Goal: Information Seeking & Learning: Find specific fact

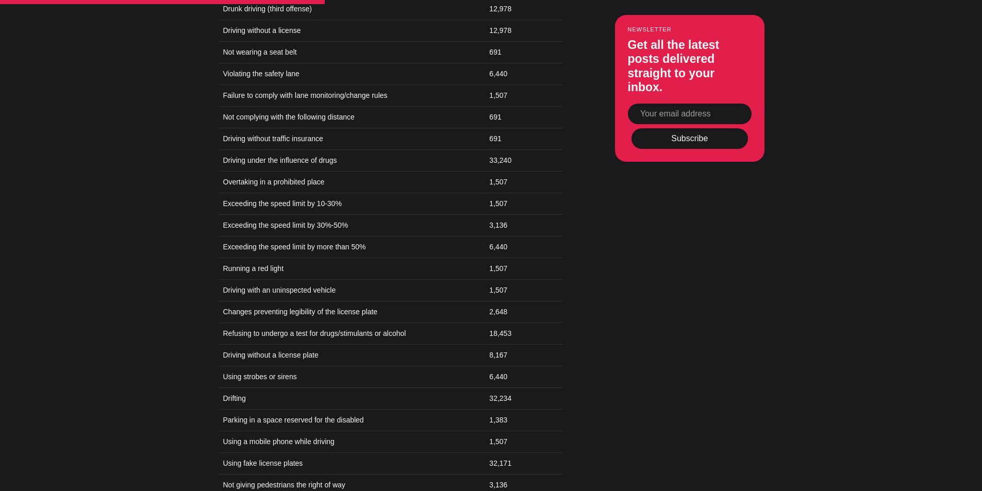
scroll to position [1238, 0]
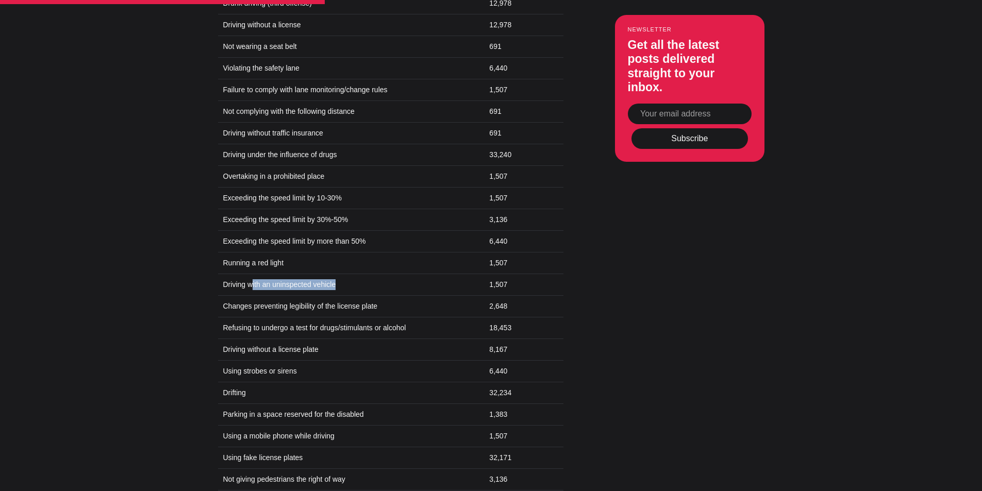
drag, startPoint x: 277, startPoint y: 220, endPoint x: 362, endPoint y: 232, distance: 85.5
click at [362, 274] on td "Driving with an uninspected vehicle" at bounding box center [351, 285] width 266 height 22
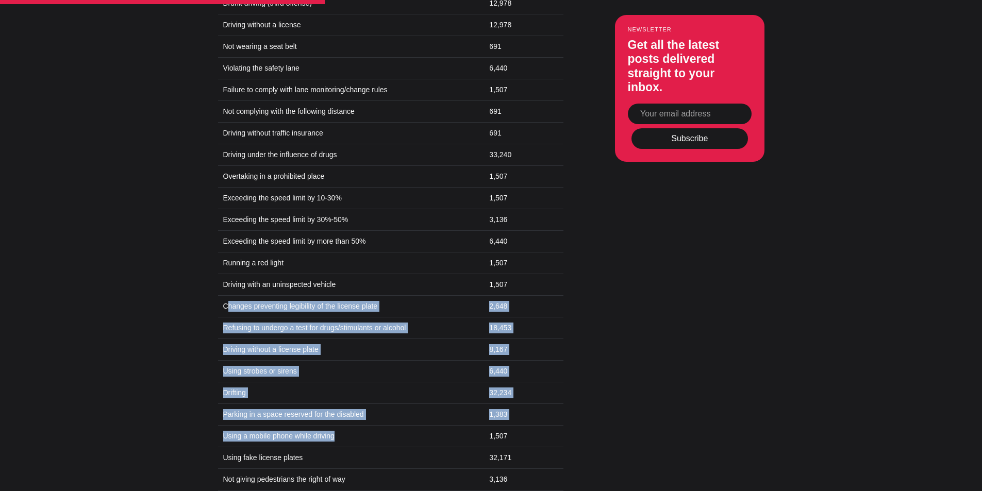
drag, startPoint x: 227, startPoint y: 249, endPoint x: 367, endPoint y: 373, distance: 187.4
click at [367, 373] on tbody "Offense Penalty (TL) Drunk driving (first offense) 6,440 Drunk driving (second …" at bounding box center [391, 209] width 346 height 564
click at [367, 425] on td "Using a mobile phone while driving" at bounding box center [351, 436] width 266 height 22
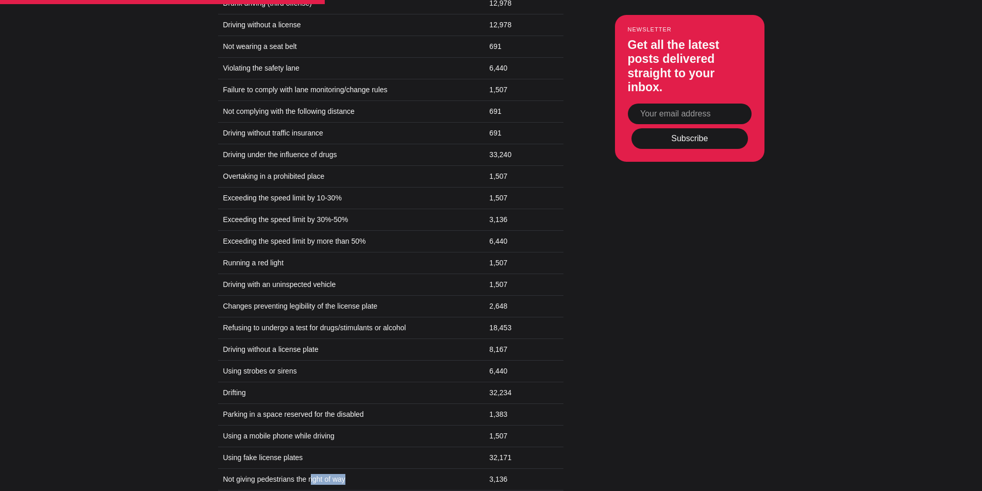
drag, startPoint x: 351, startPoint y: 420, endPoint x: 312, endPoint y: 418, distance: 39.2
click at [312, 469] on td "Not giving pedestrians the right of way" at bounding box center [351, 480] width 266 height 22
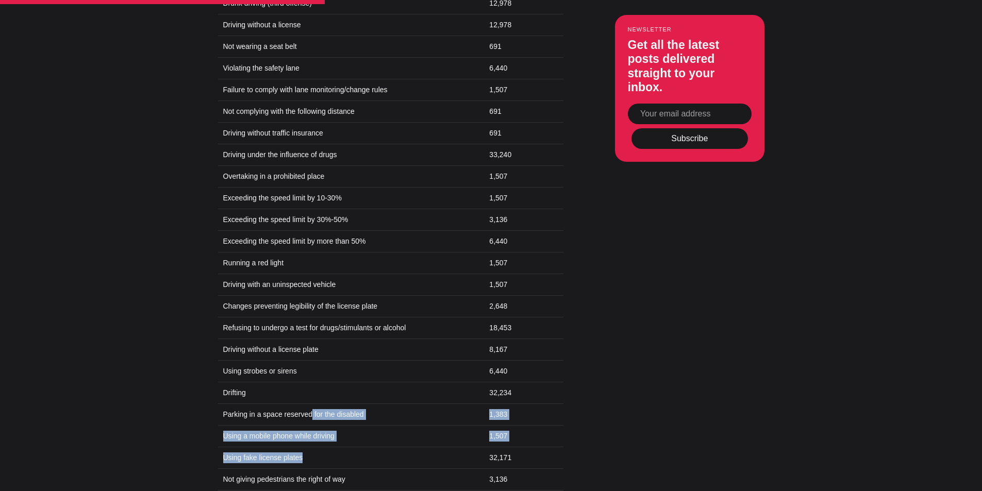
drag, startPoint x: 307, startPoint y: 403, endPoint x: 309, endPoint y: 360, distance: 42.8
click at [308, 358] on tbody "Offense Penalty (TL) Drunk driving (first offense) 6,440 Drunk driving (second …" at bounding box center [391, 209] width 346 height 564
drag, startPoint x: 309, startPoint y: 360, endPoint x: 316, endPoint y: 365, distance: 8.3
click at [309, 404] on td "Parking in a space reserved for the disabled" at bounding box center [351, 415] width 266 height 22
click at [263, 425] on td "Using a mobile phone while driving" at bounding box center [351, 436] width 266 height 22
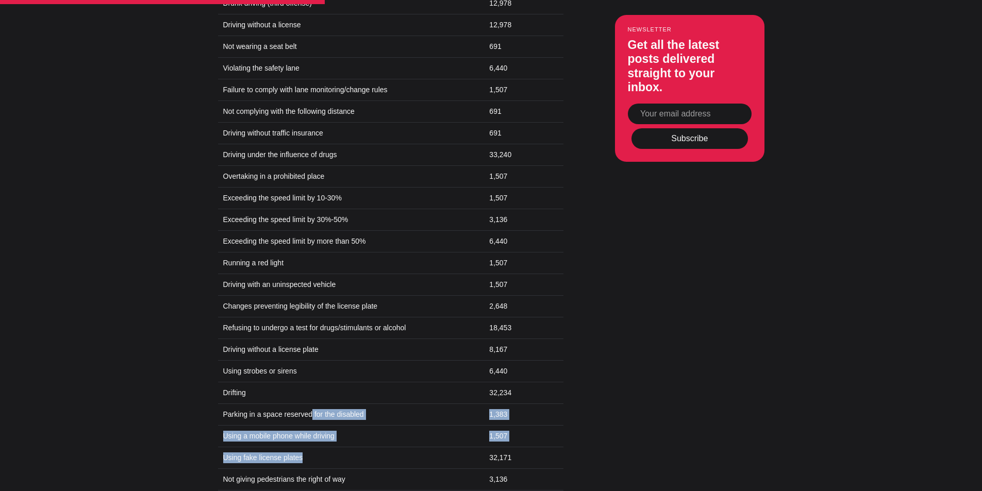
click at [234, 425] on td "Using a mobile phone while driving" at bounding box center [351, 436] width 266 height 22
drag, startPoint x: 223, startPoint y: 377, endPoint x: 309, endPoint y: 343, distance: 92.1
click at [309, 343] on tbody "Offense Penalty (TL) Drunk driving (first offense) 6,440 Drunk driving (second …" at bounding box center [391, 209] width 346 height 564
click at [309, 404] on td "Parking in a space reserved for the disabled" at bounding box center [351, 415] width 266 height 22
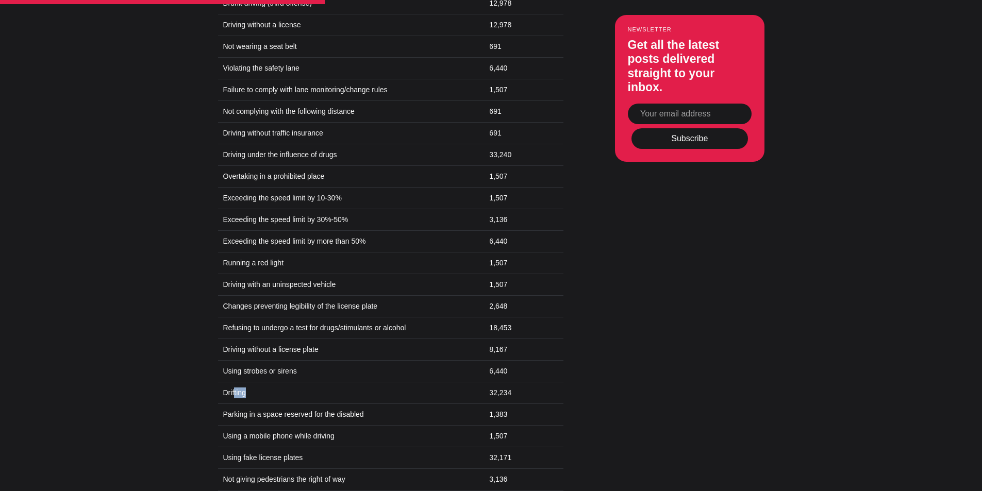
drag, startPoint x: 235, startPoint y: 332, endPoint x: 266, endPoint y: 327, distance: 31.8
click at [261, 382] on td "Drifting" at bounding box center [351, 393] width 266 height 22
click at [299, 382] on td "Drifting" at bounding box center [351, 393] width 266 height 22
drag, startPoint x: 298, startPoint y: 317, endPoint x: 308, endPoint y: 310, distance: 12.6
click at [308, 360] on td "Using strobes or sirens" at bounding box center [351, 371] width 266 height 22
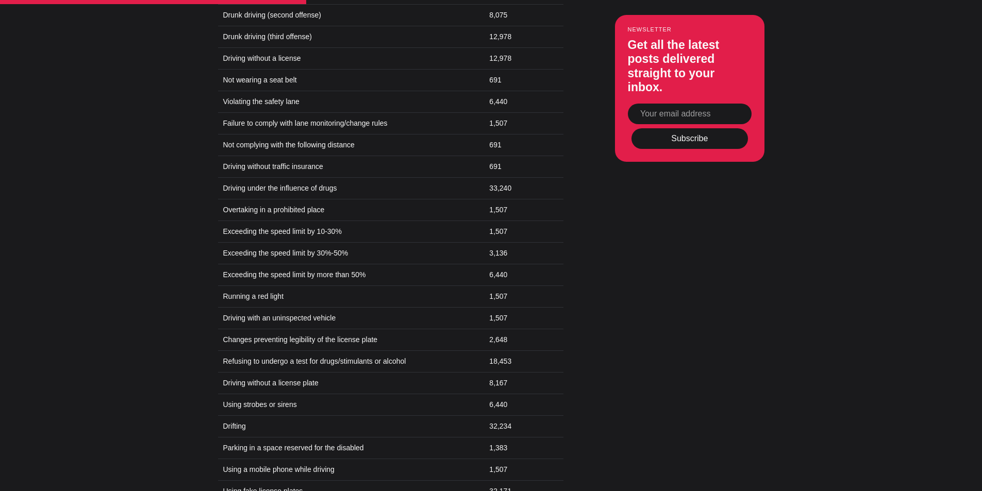
scroll to position [1186, 0]
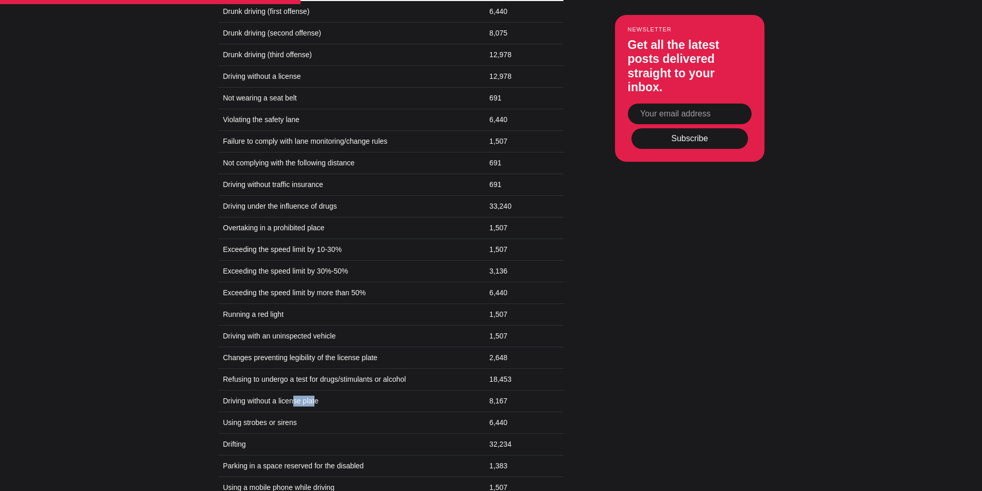
drag, startPoint x: 317, startPoint y: 348, endPoint x: 301, endPoint y: 331, distance: 23.0
click at [297, 390] on td "Driving without a license plate" at bounding box center [351, 401] width 266 height 22
click at [331, 369] on td "Refusing to undergo a test for drugs/stimulants or alcohol" at bounding box center [351, 380] width 266 height 22
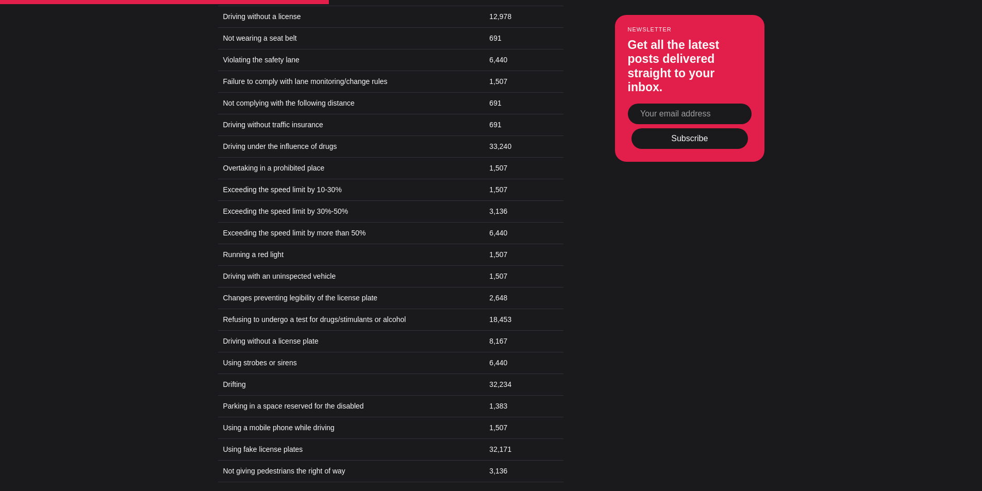
scroll to position [1289, 0]
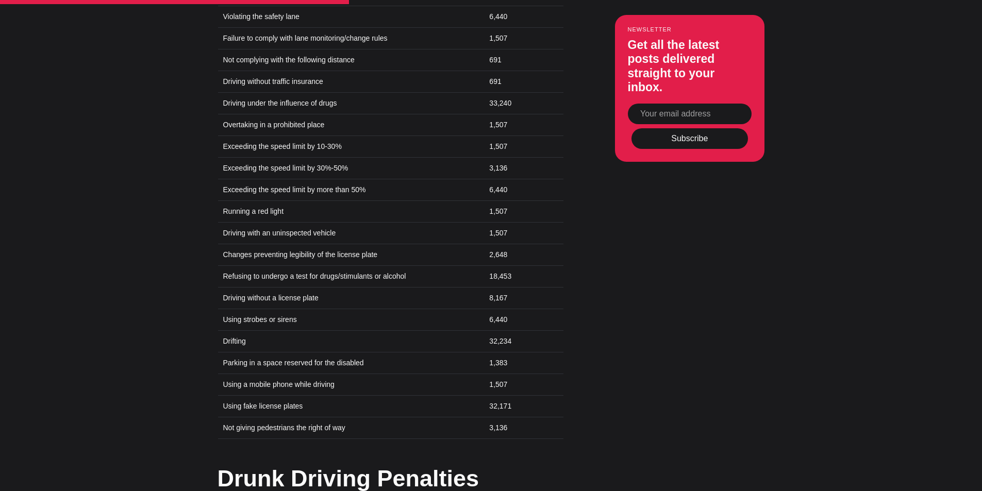
drag, startPoint x: 325, startPoint y: 323, endPoint x: 170, endPoint y: 342, distance: 156.3
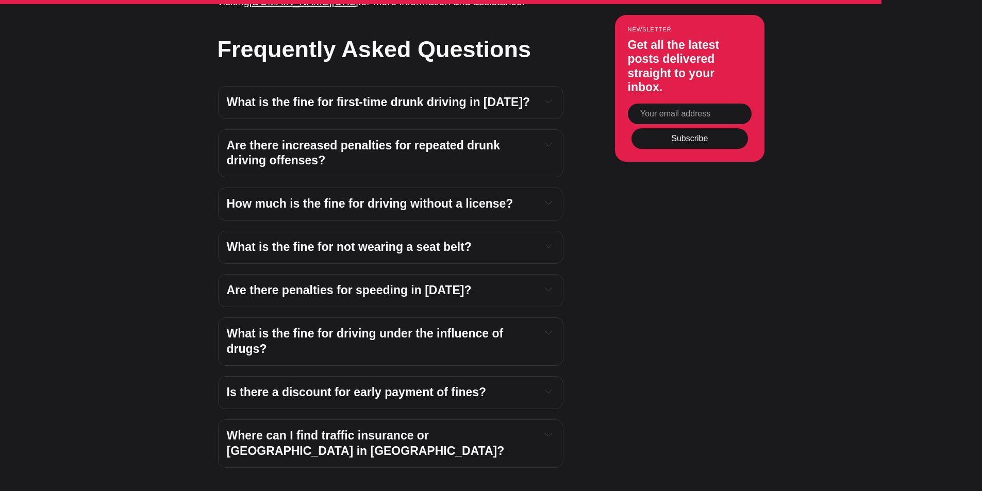
scroll to position [2424, 0]
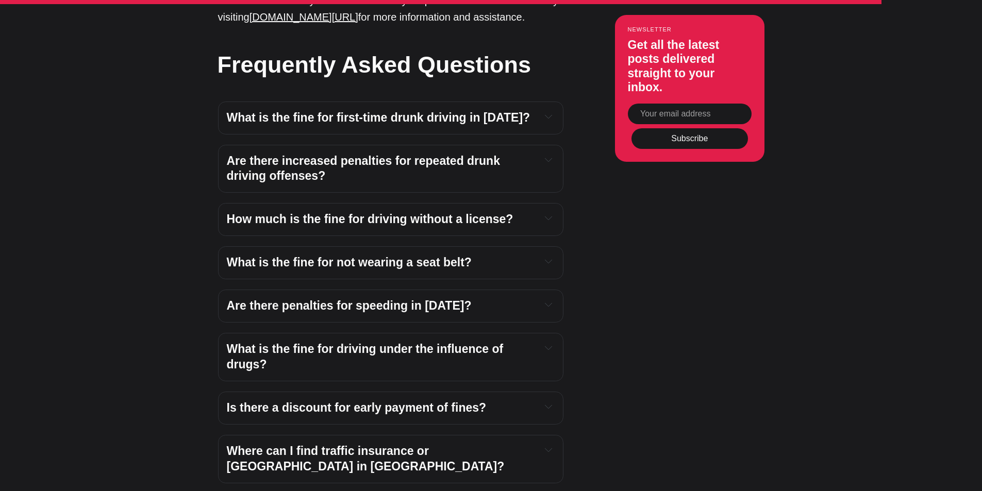
click at [434, 299] on span "Are there penalties for speeding in [DATE]?" at bounding box center [349, 305] width 245 height 13
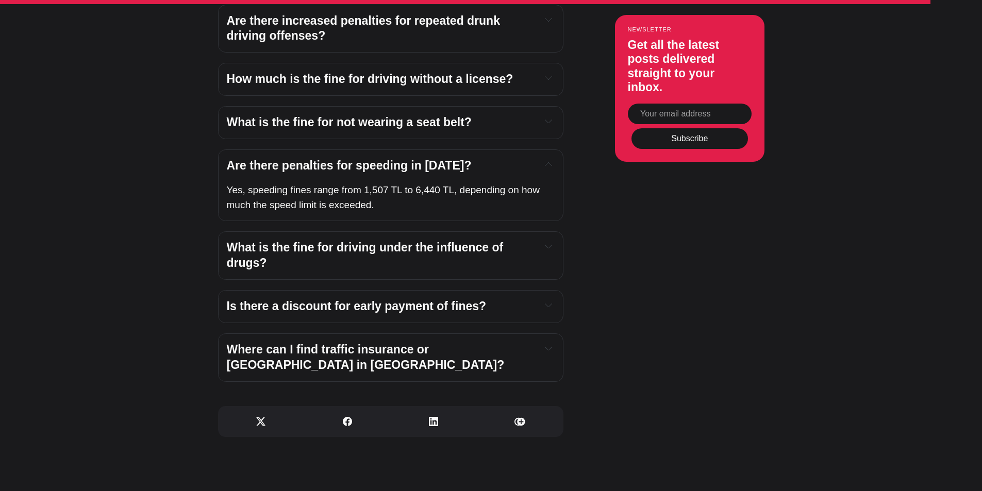
scroll to position [2527, 0]
